Goal: Information Seeking & Learning: Learn about a topic

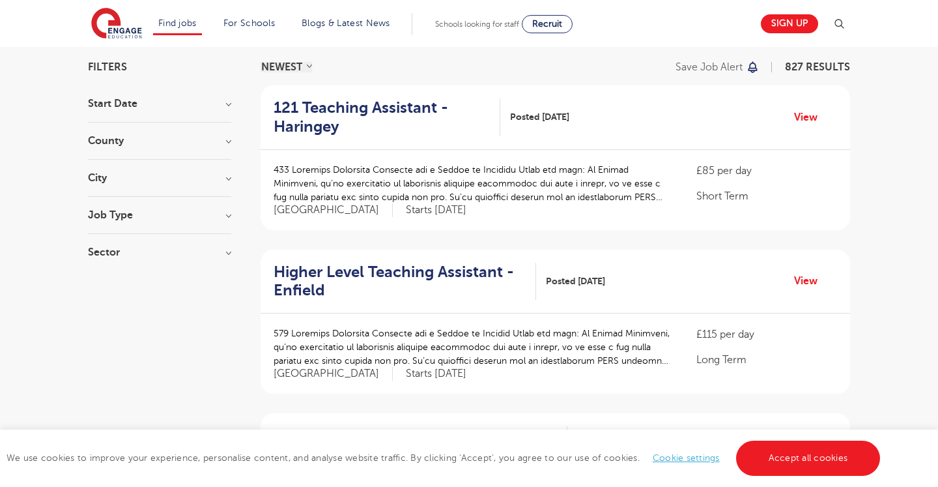
scroll to position [93, 0]
click at [843, 442] on link "Accept all cookies" at bounding box center [808, 457] width 145 height 35
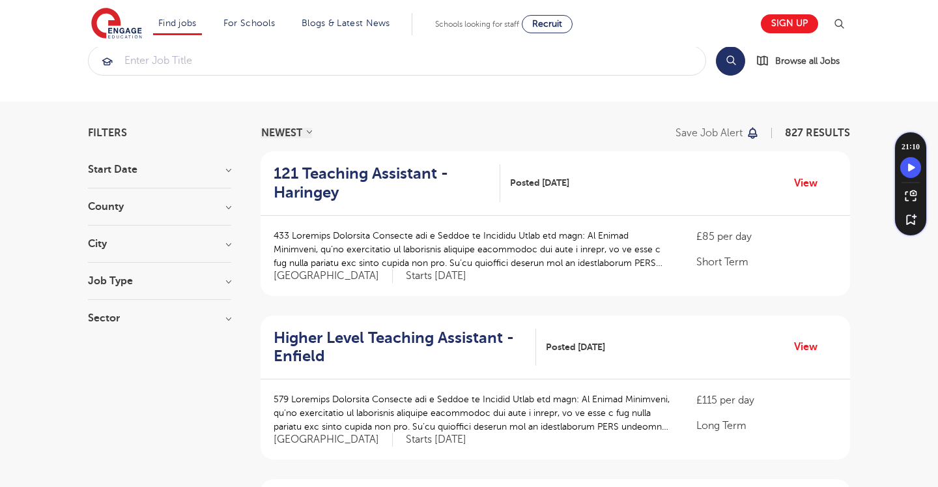
scroll to position [0, 0]
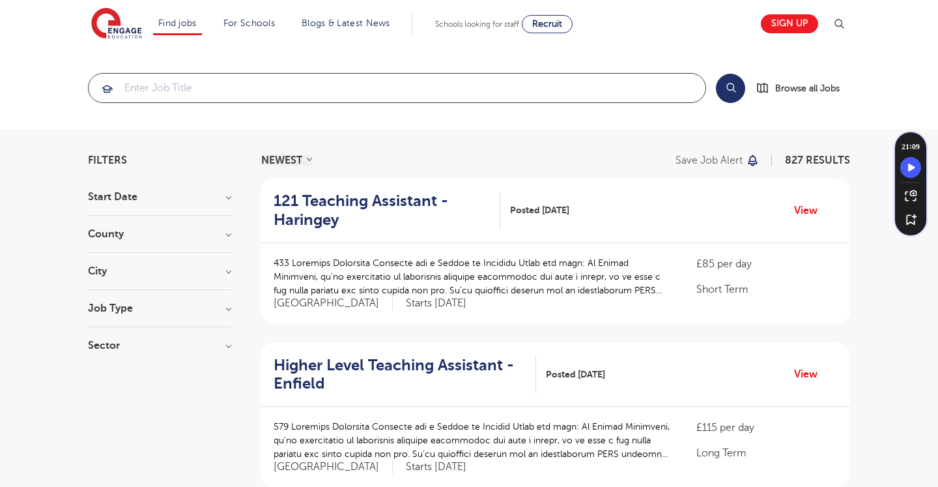
click at [474, 87] on input "search" at bounding box center [397, 88] width 617 height 29
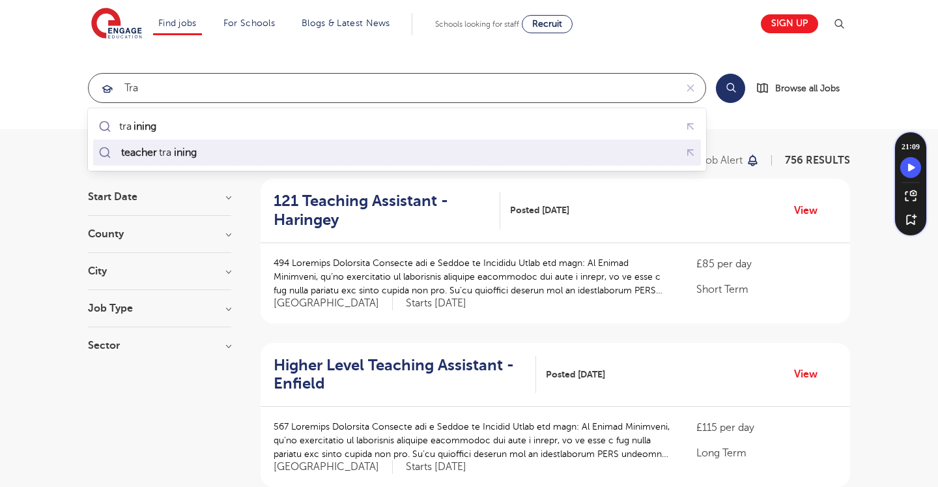
click at [265, 148] on div "teacher tra ining" at bounding box center [397, 153] width 603 height 20
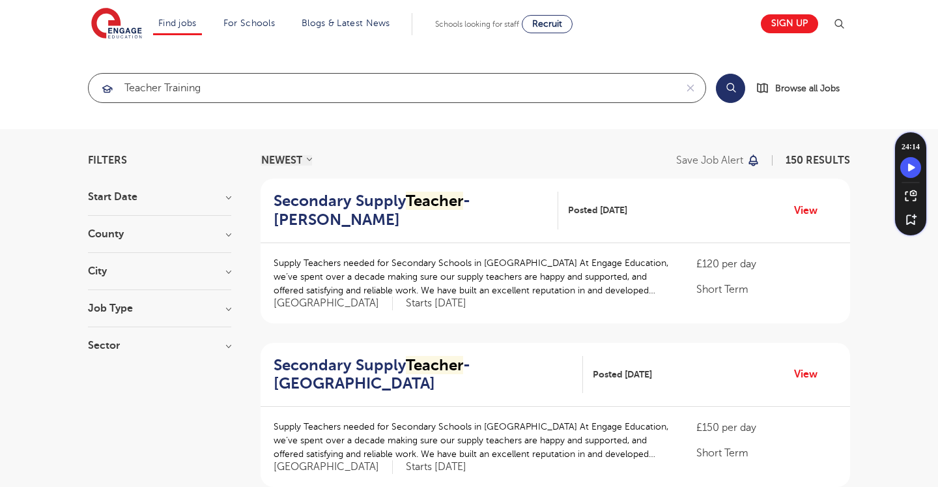
type input "teacher training"
click button "Submit" at bounding box center [0, 0] width 0 height 0
click at [736, 89] on button "Search" at bounding box center [730, 88] width 29 height 29
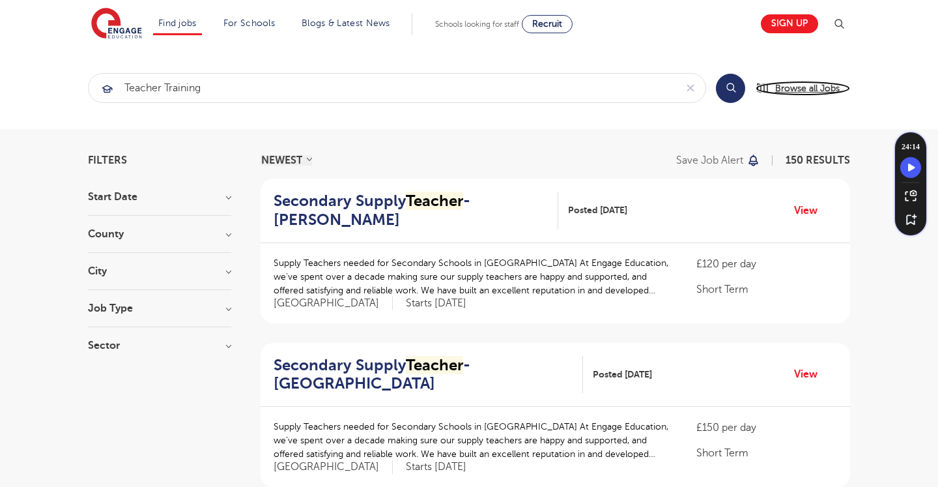
click at [805, 89] on span "Browse all Jobs" at bounding box center [807, 88] width 64 height 15
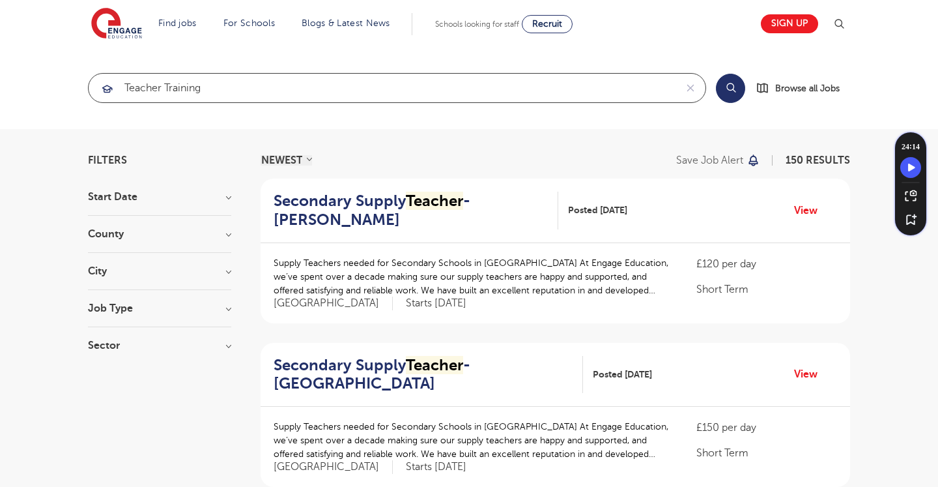
click at [143, 85] on input "teacher training" at bounding box center [382, 88] width 587 height 29
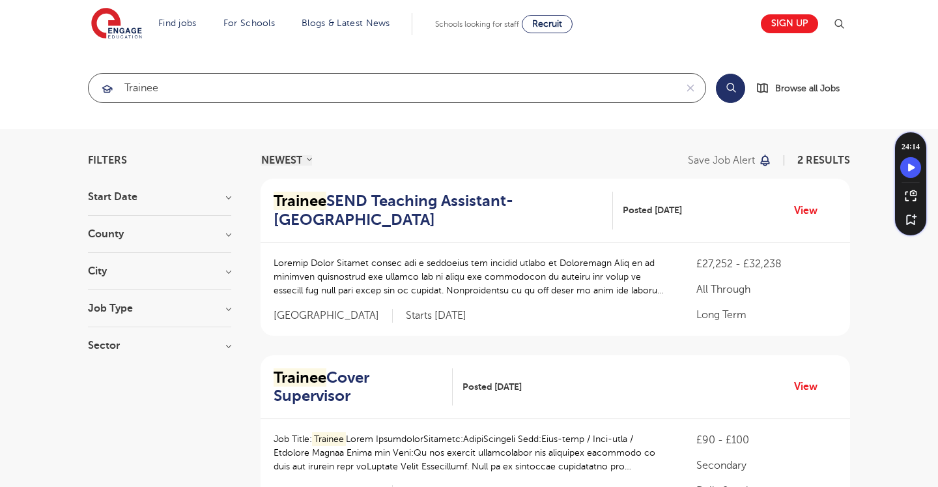
type input "trainee"
click button "Submit" at bounding box center [0, 0] width 0 height 0
